Goal: Transaction & Acquisition: Subscribe to service/newsletter

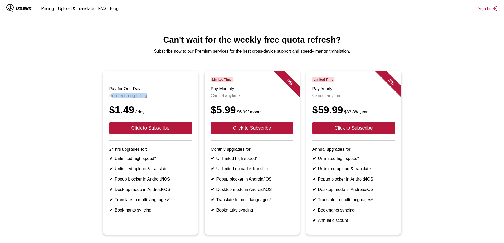
drag, startPoint x: 111, startPoint y: 101, endPoint x: 155, endPoint y: 100, distance: 44.0
click at [155, 98] on p "Non-recurring billing" at bounding box center [150, 95] width 83 height 5
click at [232, 134] on button "Click to Subscribe" at bounding box center [252, 128] width 83 height 12
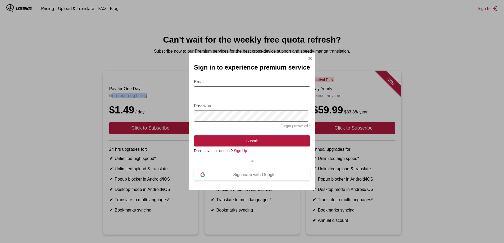
click at [308, 56] on img "Sign In Modal" at bounding box center [310, 58] width 4 height 4
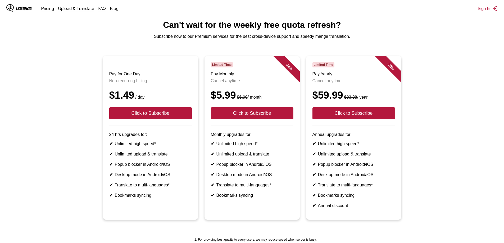
scroll to position [16, 0]
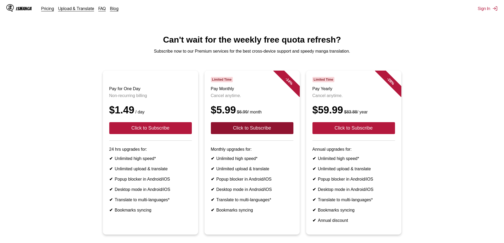
click at [253, 132] on button "Click to Subscribe" at bounding box center [252, 128] width 83 height 12
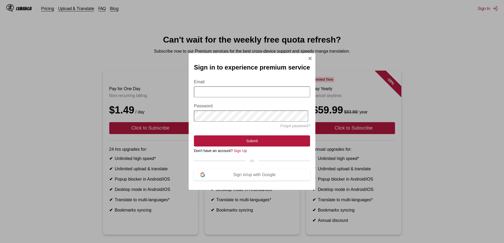
click at [248, 93] on input "Email" at bounding box center [252, 92] width 116 height 11
type input "*"
click at [259, 177] on div "Sign in/up with Google" at bounding box center [254, 175] width 99 height 5
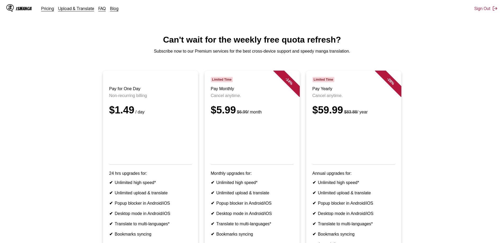
scroll to position [88, 0]
